Goal: Complete application form

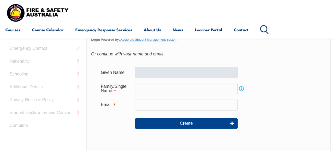
scroll to position [172, 0]
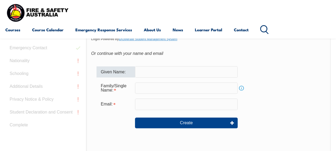
click at [158, 70] on input "text" at bounding box center [186, 71] width 103 height 11
type input "Hunter"
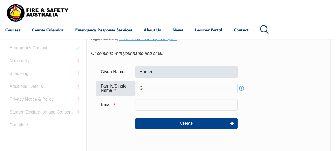
type input "[PERSON_NAME]"
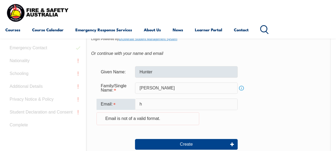
type input "[EMAIL_ADDRESS][PERSON_NAME][DOMAIN_NAME]"
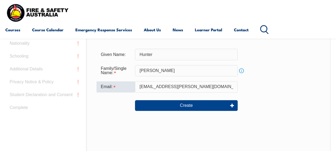
scroll to position [189, 0]
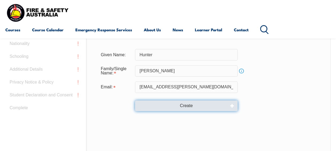
click at [232, 107] on button "Create" at bounding box center [186, 105] width 103 height 11
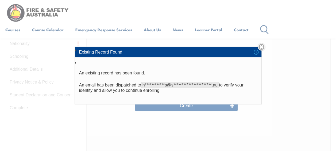
click at [198, 87] on span "**********" at bounding box center [180, 85] width 78 height 6
click at [239, 82] on p "**********" at bounding box center [168, 87] width 178 height 11
click at [217, 84] on span "**********" at bounding box center [180, 85] width 78 height 6
click at [264, 45] on link "Close" at bounding box center [261, 46] width 7 height 7
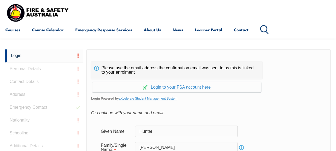
scroll to position [112, 0]
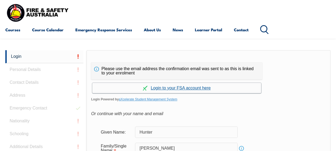
click at [194, 89] on link "Continue with aXcelerate" at bounding box center [176, 88] width 169 height 10
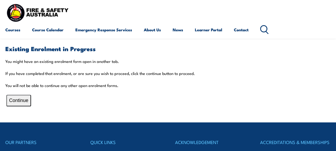
scroll to position [109, 0]
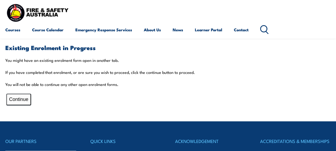
click at [24, 98] on button "Continue" at bounding box center [18, 99] width 25 height 11
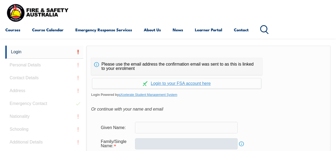
scroll to position [117, 0]
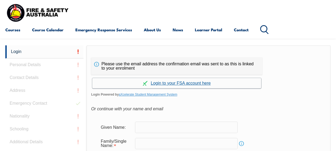
click at [181, 83] on link "Continue with aXcelerate" at bounding box center [176, 83] width 169 height 10
